Goal: Check status: Check status

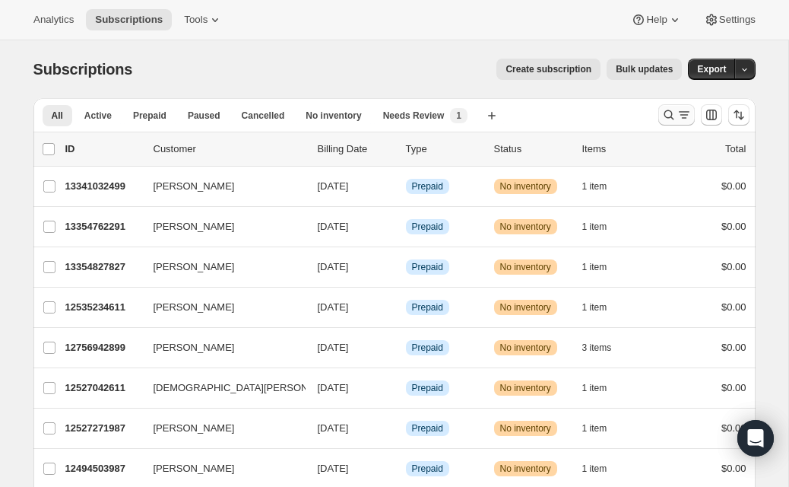
click at [672, 107] on icon "Search and filter results" at bounding box center [669, 114] width 15 height 15
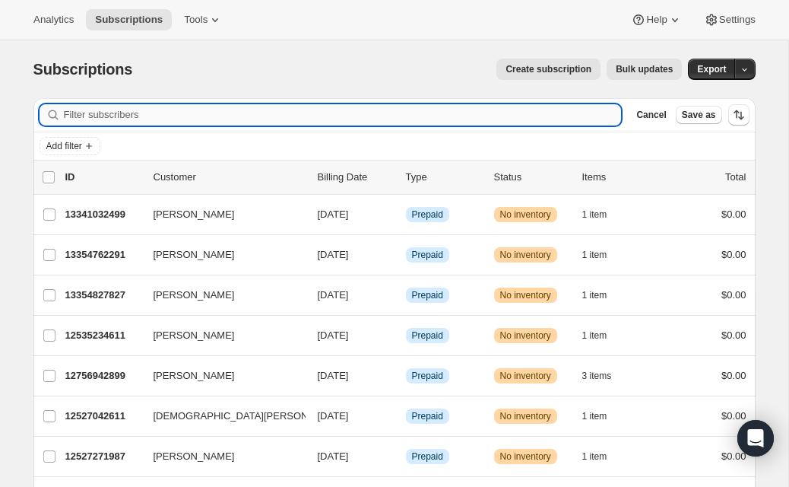
click at [542, 107] on input "Filter subscribers" at bounding box center [343, 114] width 558 height 21
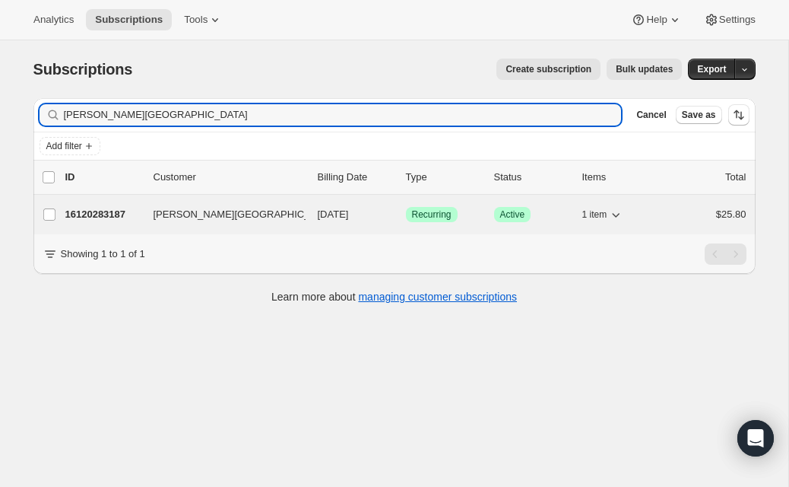
type input "[PERSON_NAME][GEOGRAPHIC_DATA]"
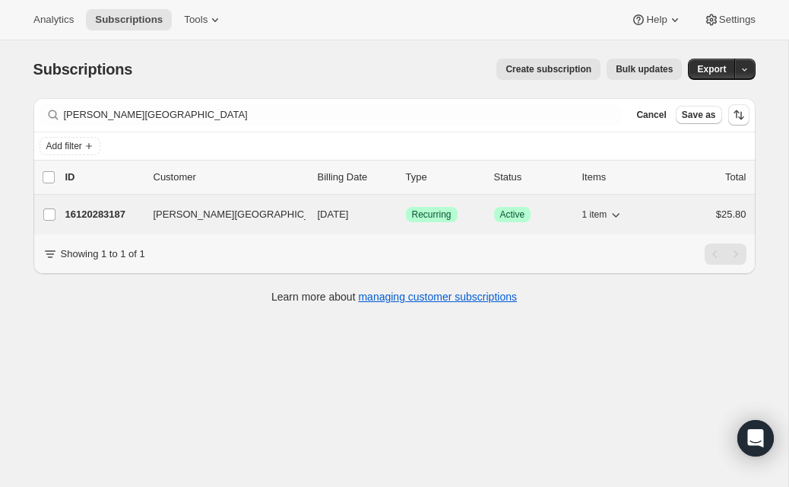
click at [118, 212] on p "16120283187" at bounding box center [103, 214] width 76 height 15
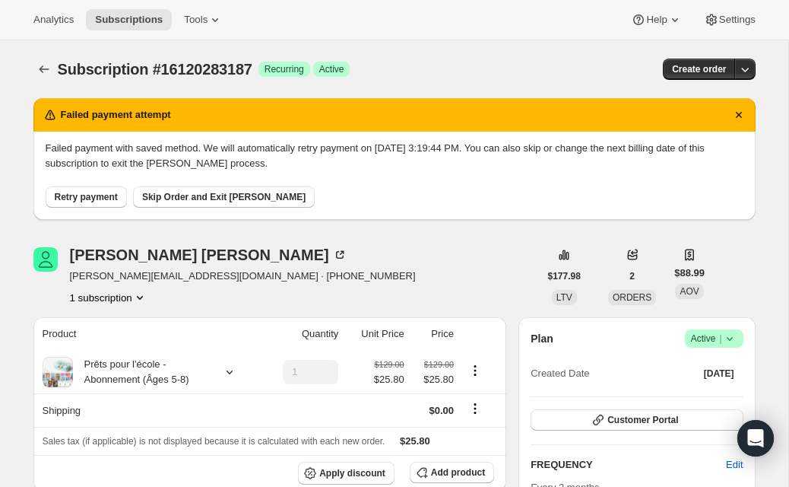
click at [109, 195] on span "Retry payment" at bounding box center [86, 197] width 63 height 12
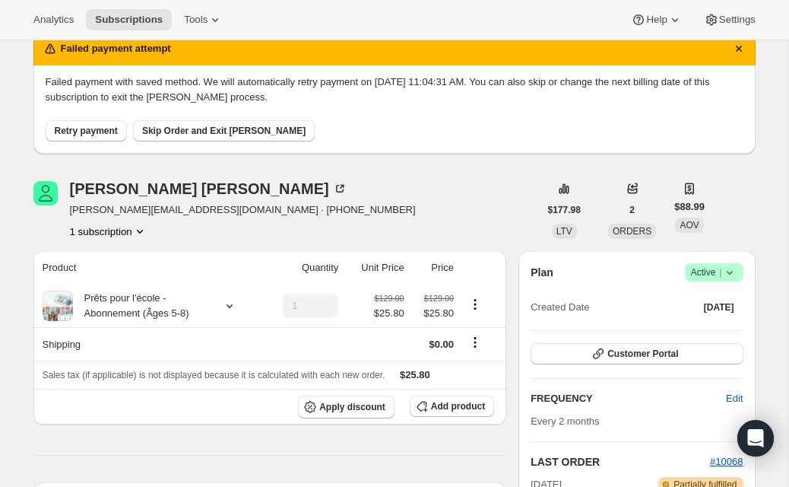
scroll to position [6, 0]
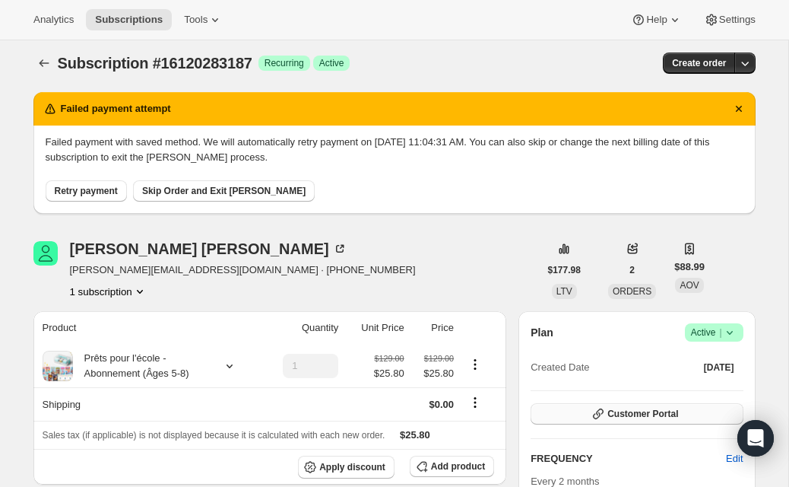
click at [612, 411] on span "Customer Portal" at bounding box center [643, 414] width 71 height 12
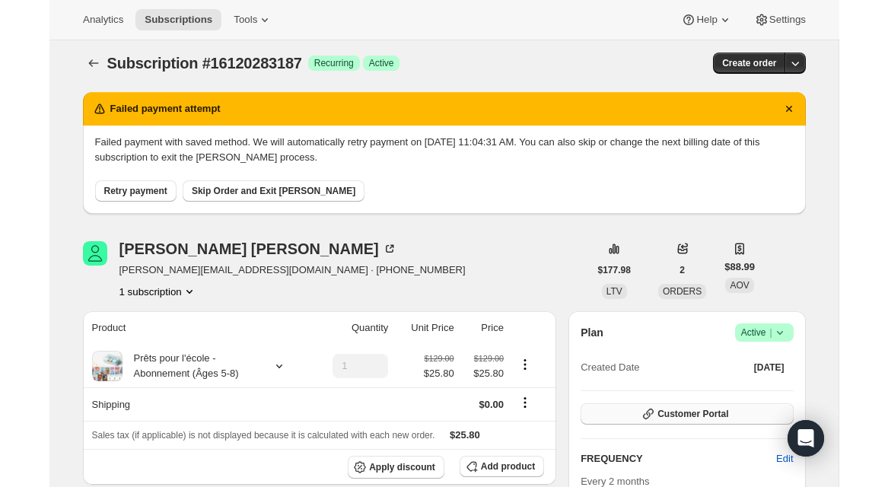
scroll to position [0, 0]
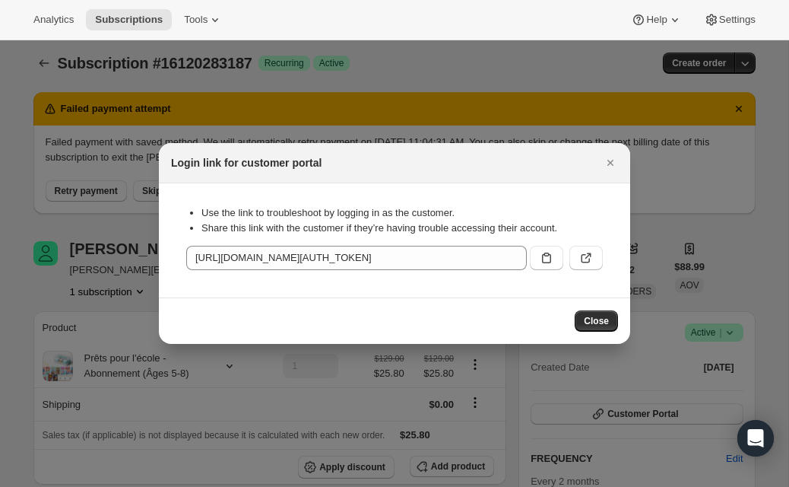
click at [592, 253] on icon ":r1j:" at bounding box center [586, 257] width 15 height 15
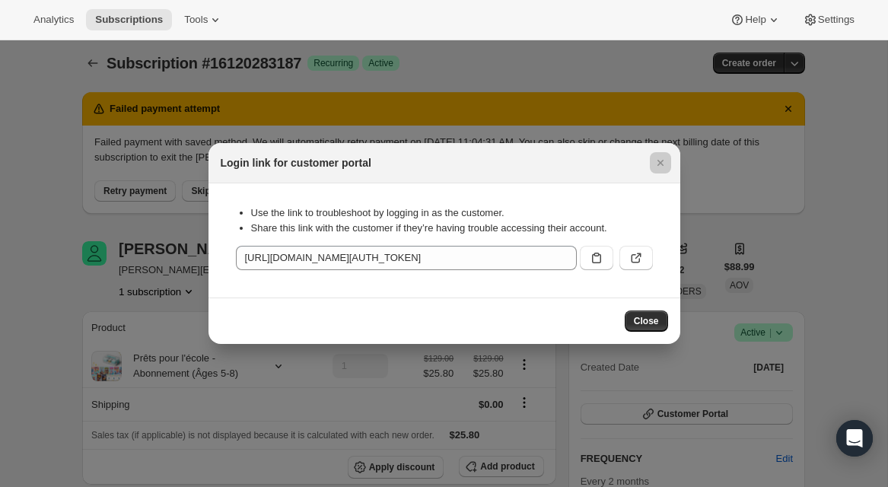
click at [86, 78] on div at bounding box center [444, 243] width 888 height 487
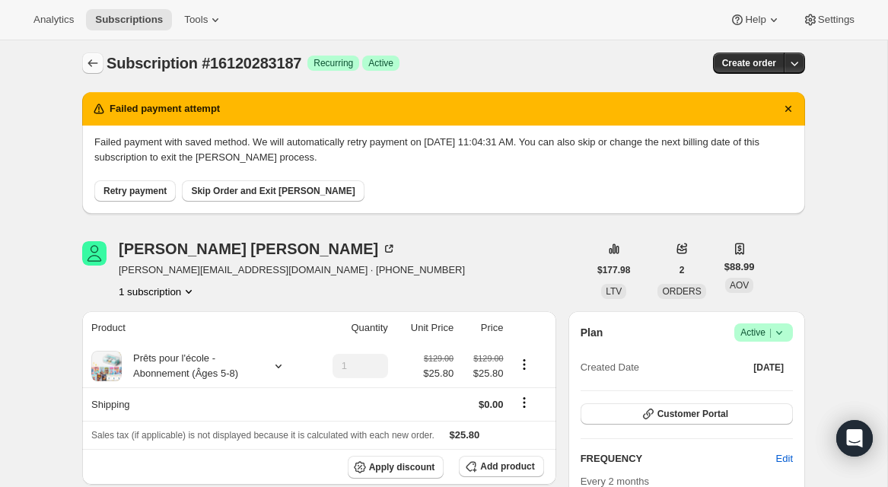
click at [97, 58] on icon "Subscriptions" at bounding box center [92, 63] width 15 height 15
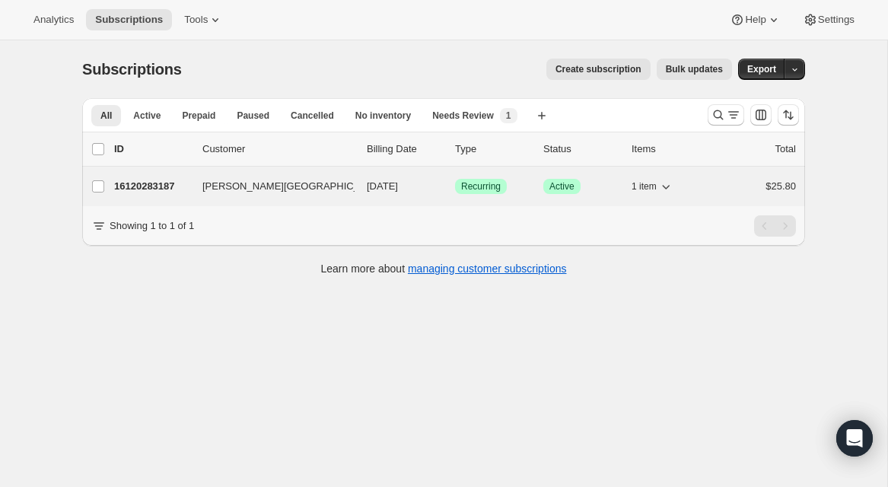
click at [142, 191] on p "16120283187" at bounding box center [152, 186] width 76 height 15
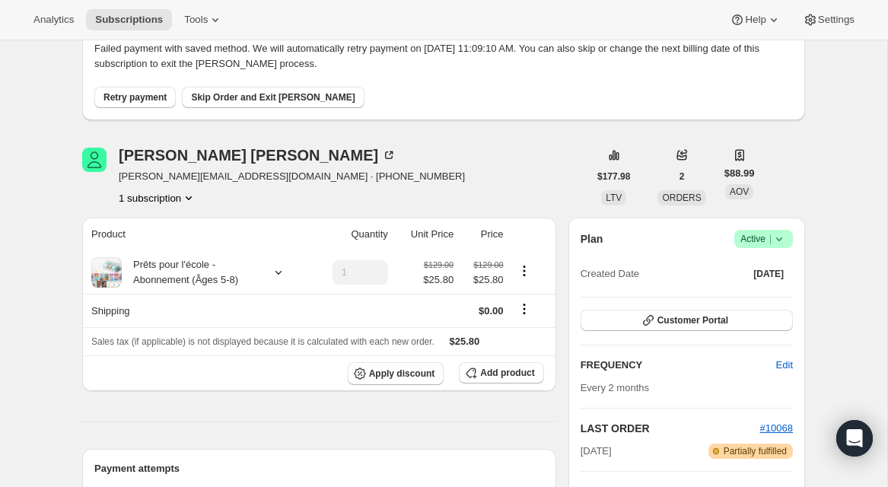
scroll to position [78, 0]
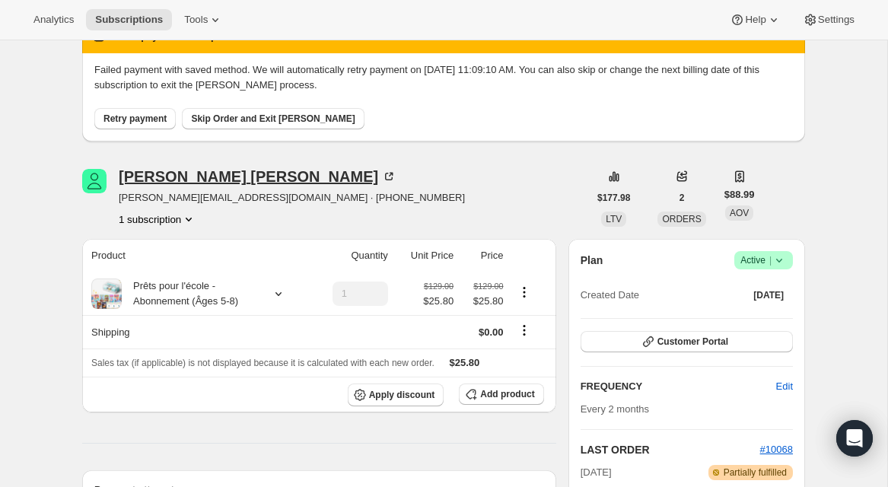
click at [381, 177] on icon at bounding box center [388, 176] width 15 height 15
